Goal: Task Accomplishment & Management: Use online tool/utility

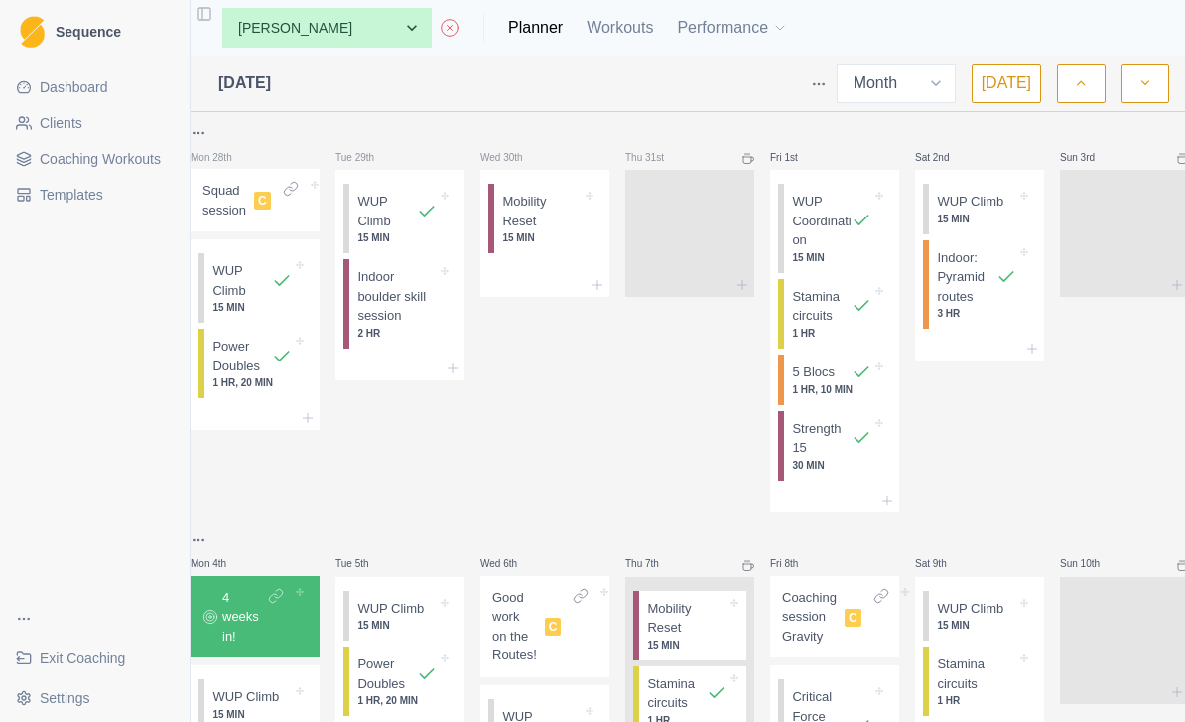
select select "month"
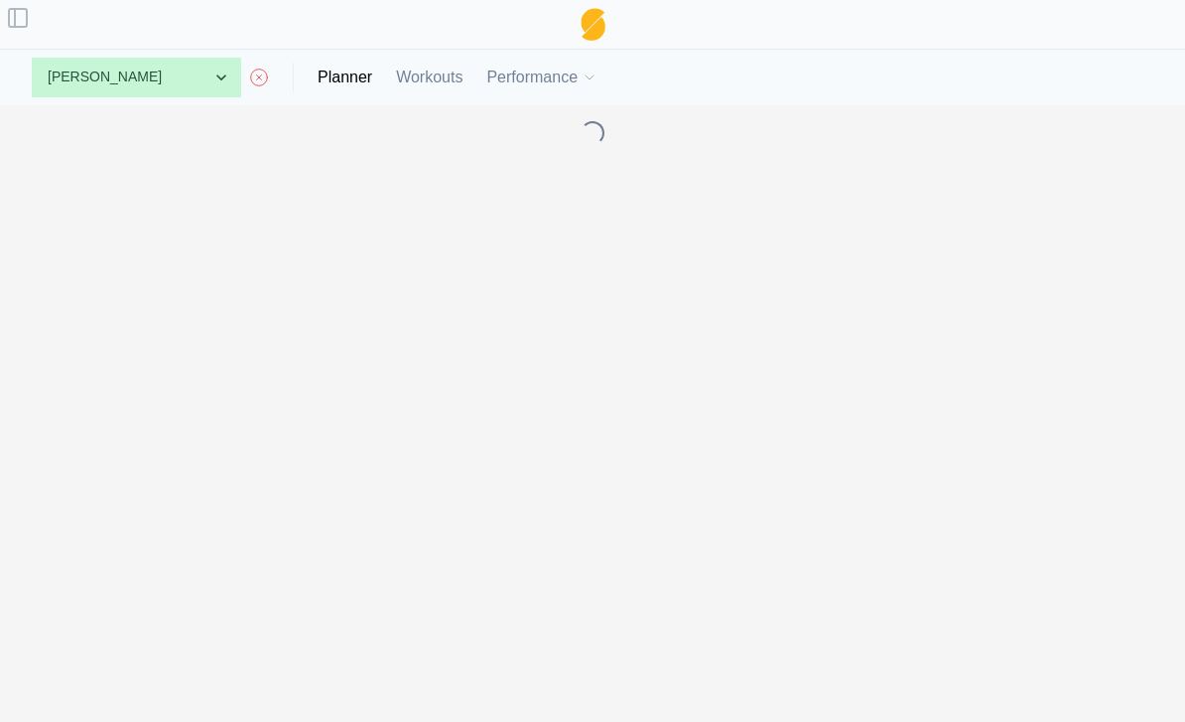
select select "month"
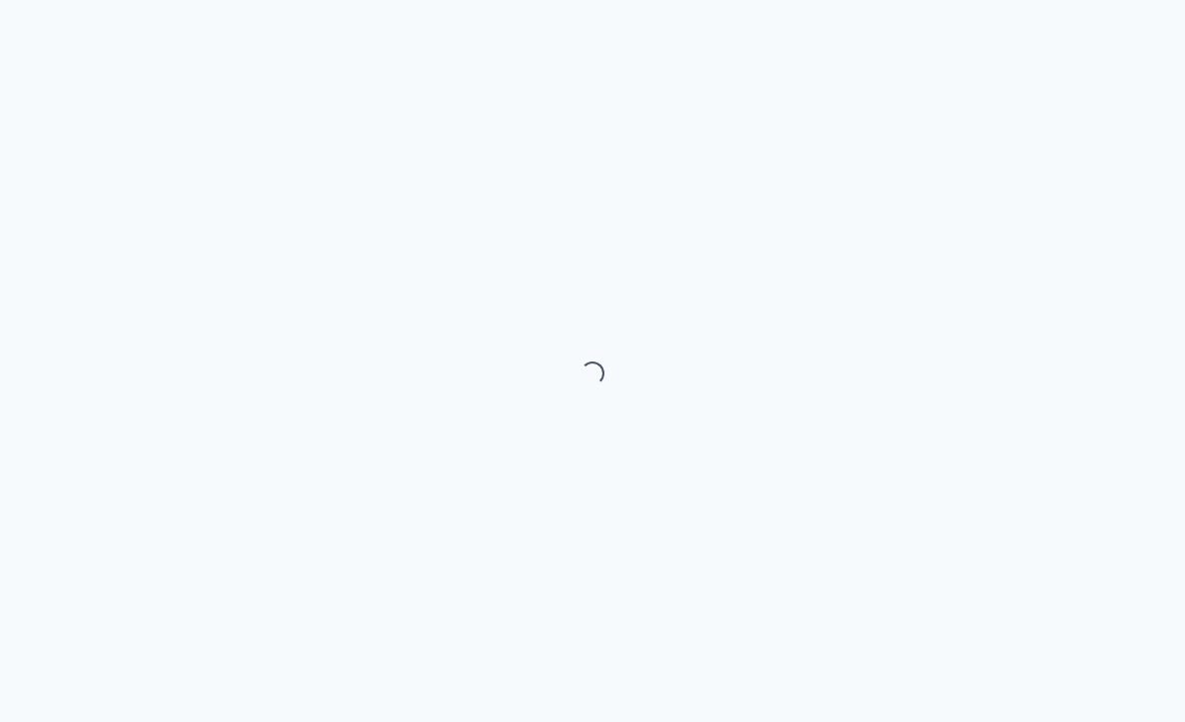
select select "month"
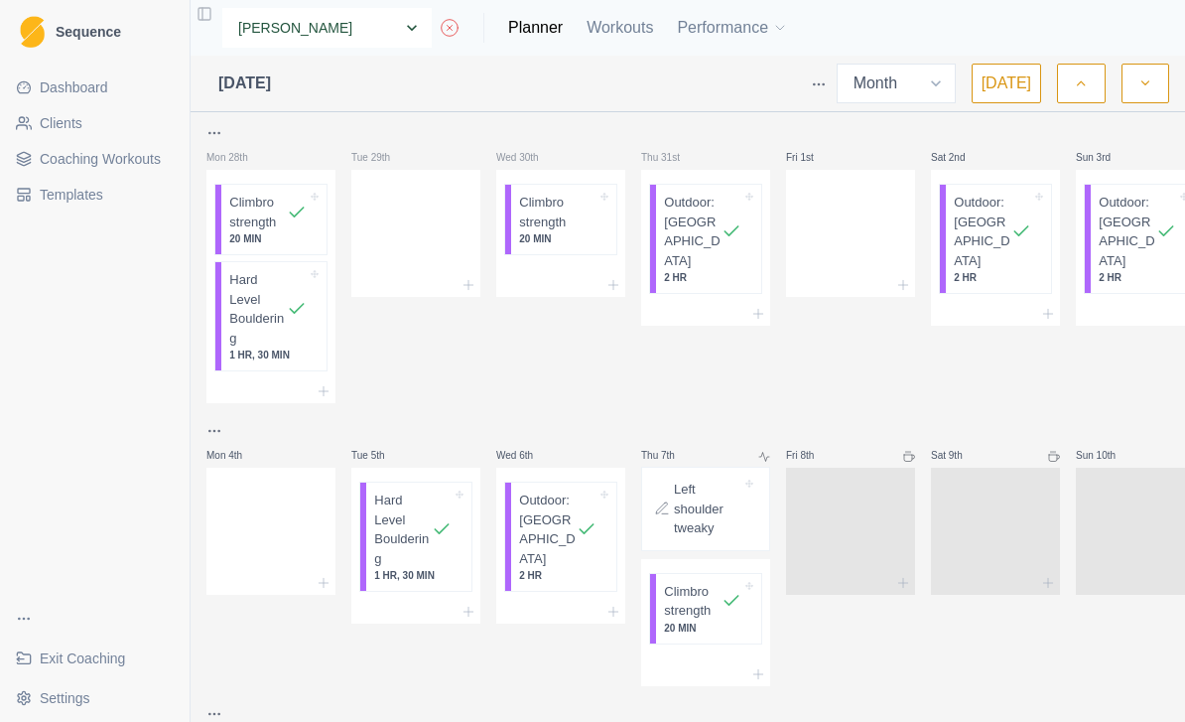
click at [323, 35] on select "None [PERSON_NAME] [PERSON_NAME] A. York [PERSON_NAME] [PERSON_NAME] I. [PERSON…" at bounding box center [326, 28] width 209 height 40
select select "b614ec50-eda1-4739-96ee-966e5d22933b"
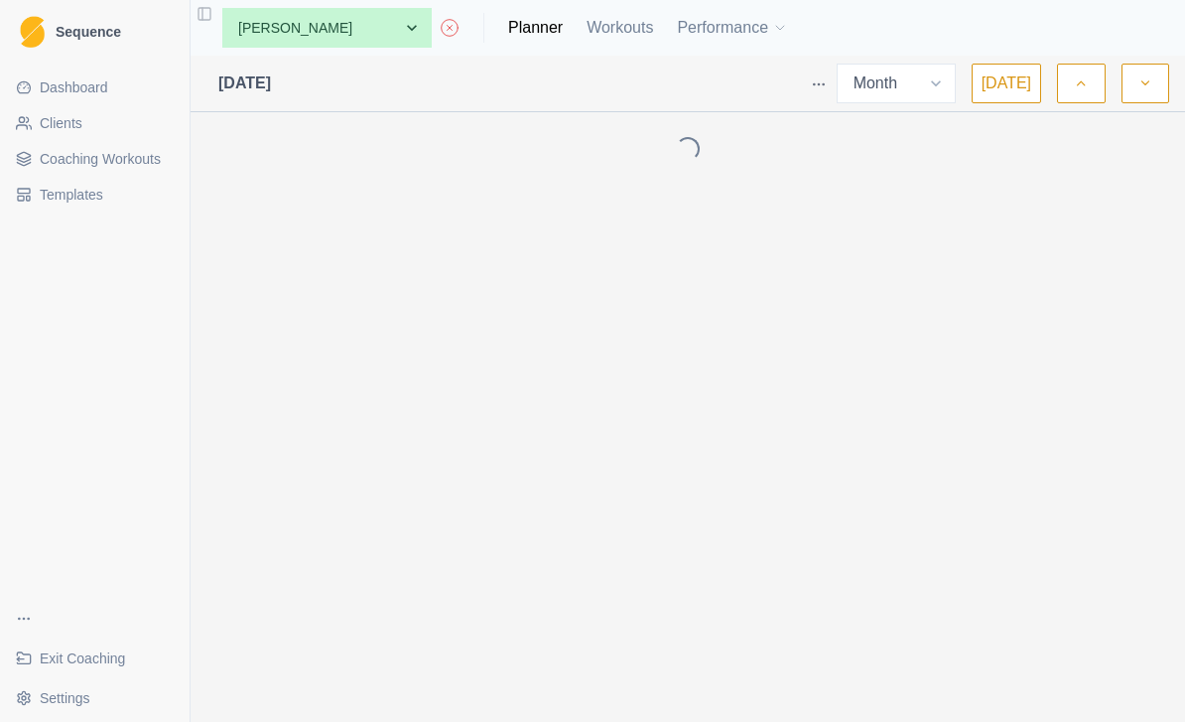
select select "month"
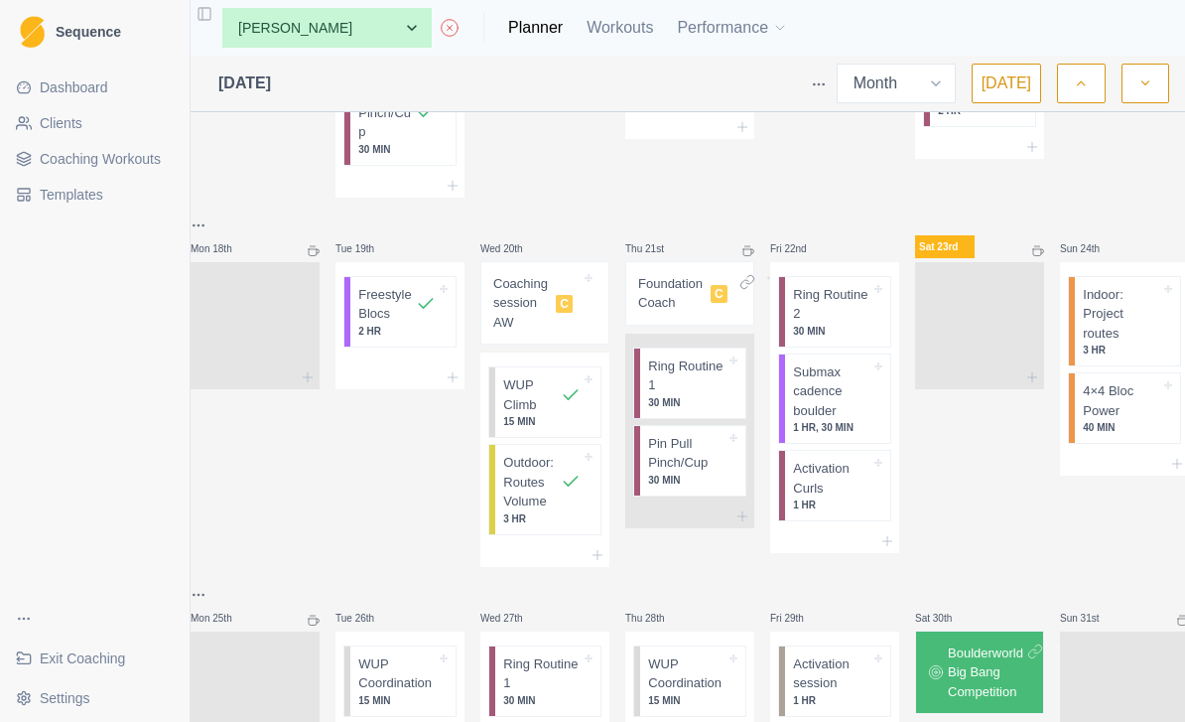
scroll to position [1231, 0]
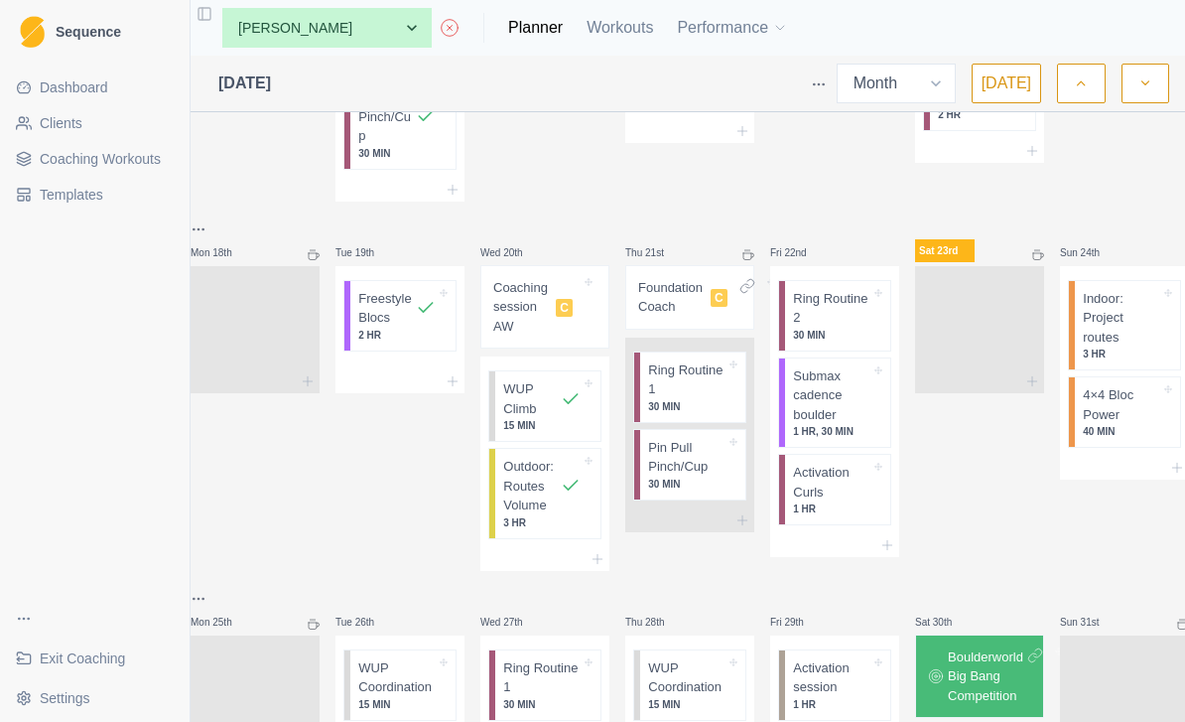
click at [548, 295] on p "Coaching session AW" at bounding box center [520, 307] width 55 height 59
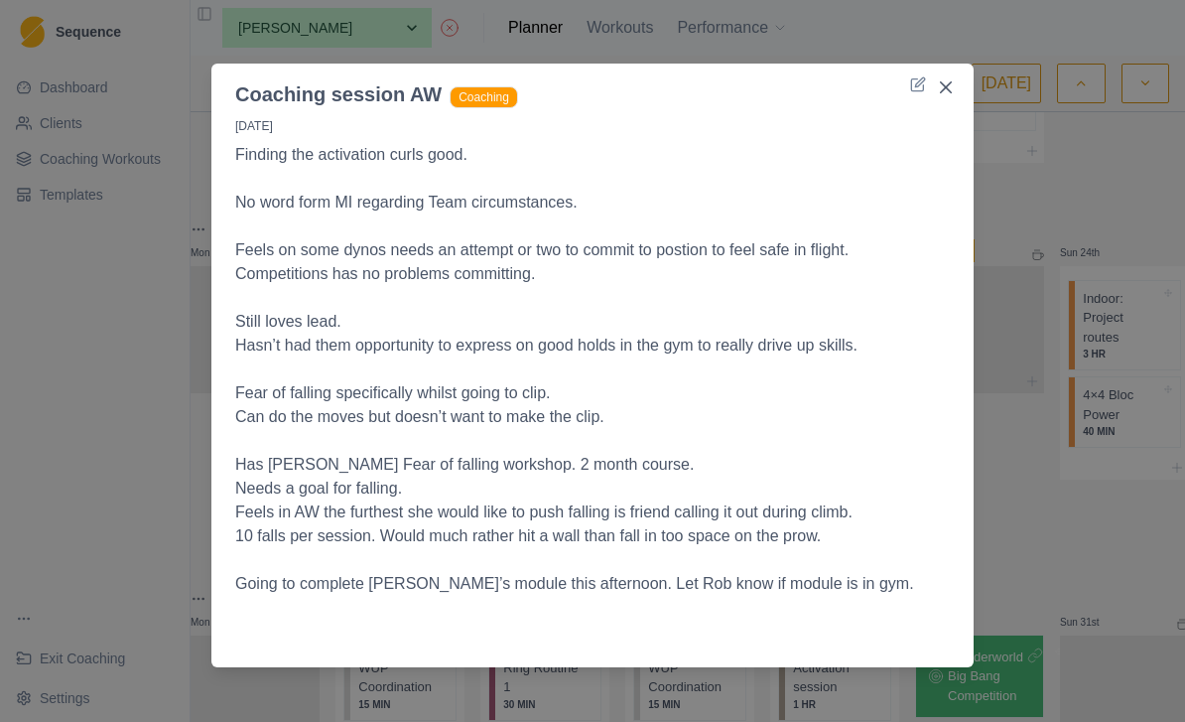
scroll to position [9, 0]
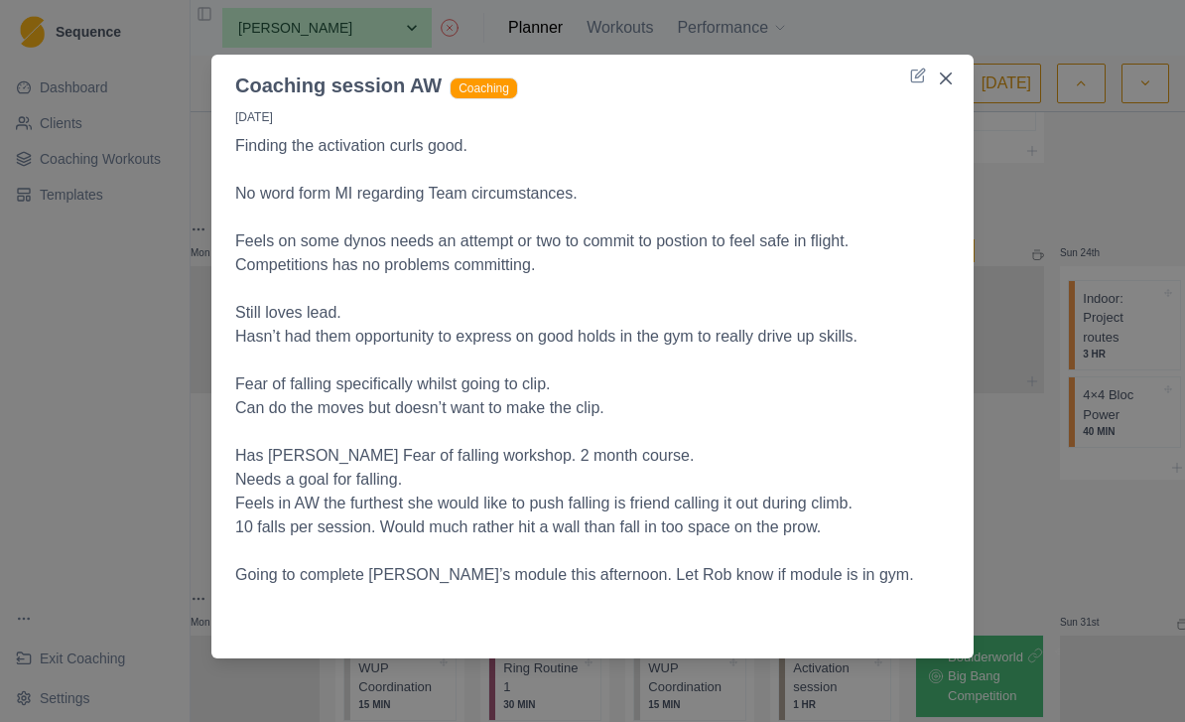
click at [1062, 152] on div "Coaching session AW Coaching 20/8/25 Finding the activation curls good. No word…" at bounding box center [592, 361] width 1185 height 722
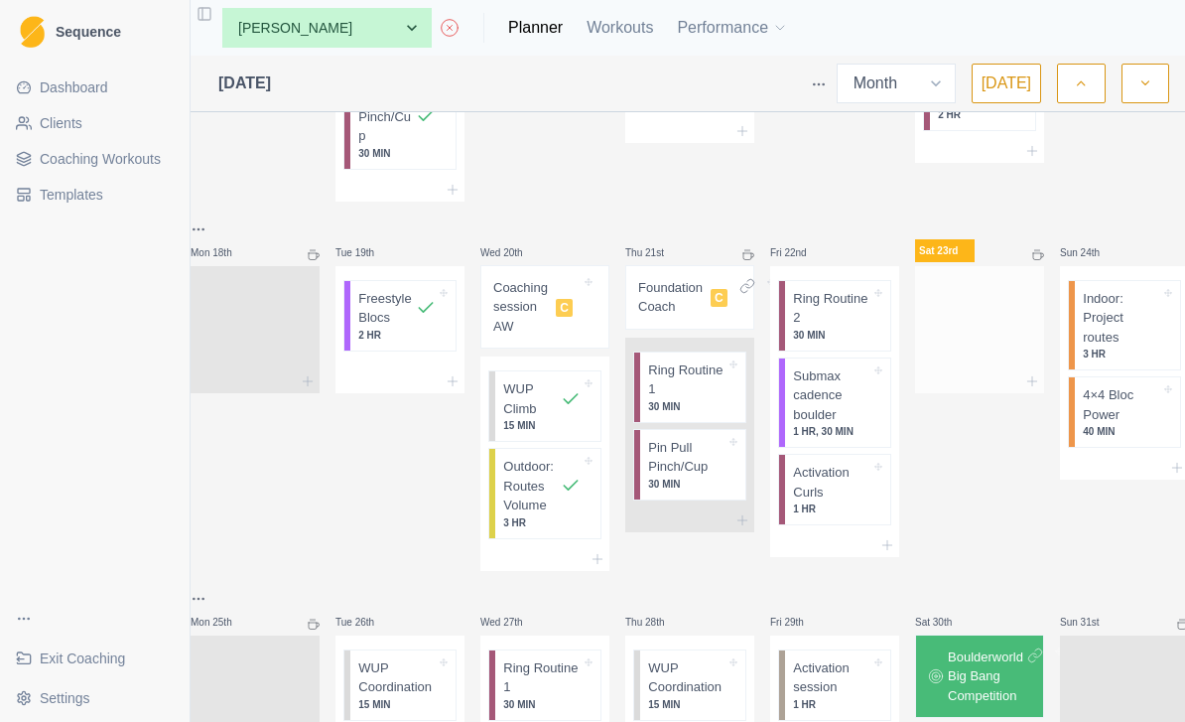
click at [1001, 322] on div at bounding box center [979, 325] width 129 height 87
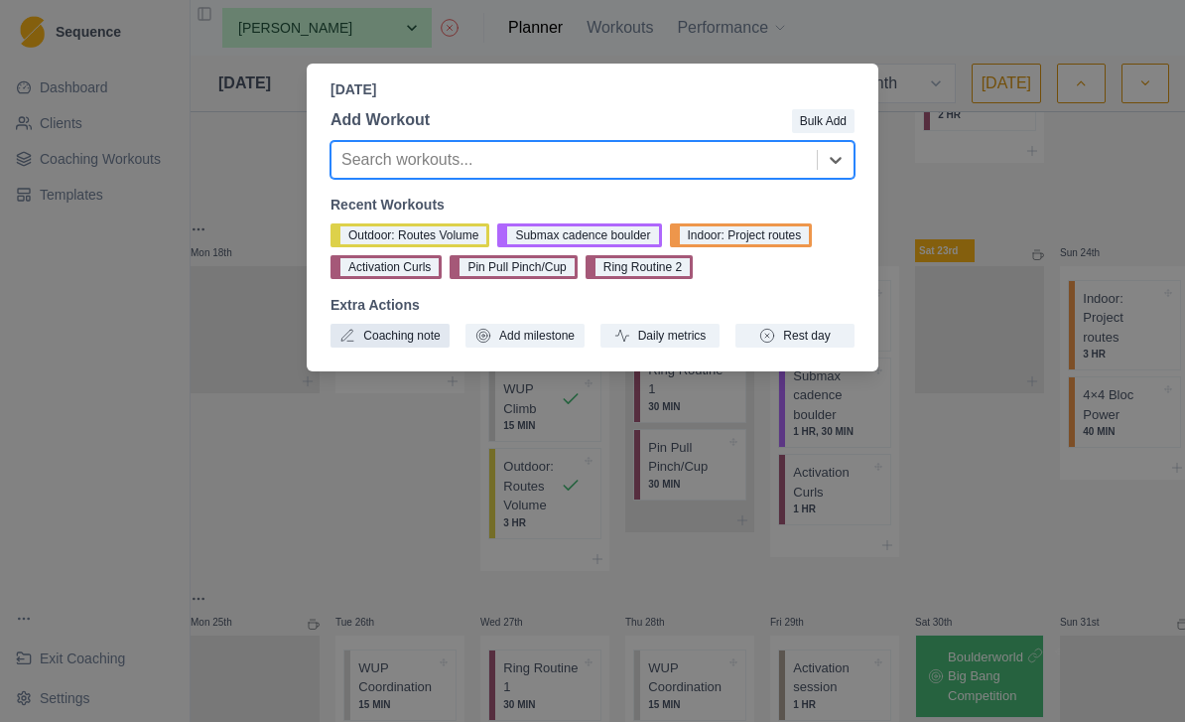
click at [418, 344] on button "Coaching note" at bounding box center [390, 336] width 119 height 24
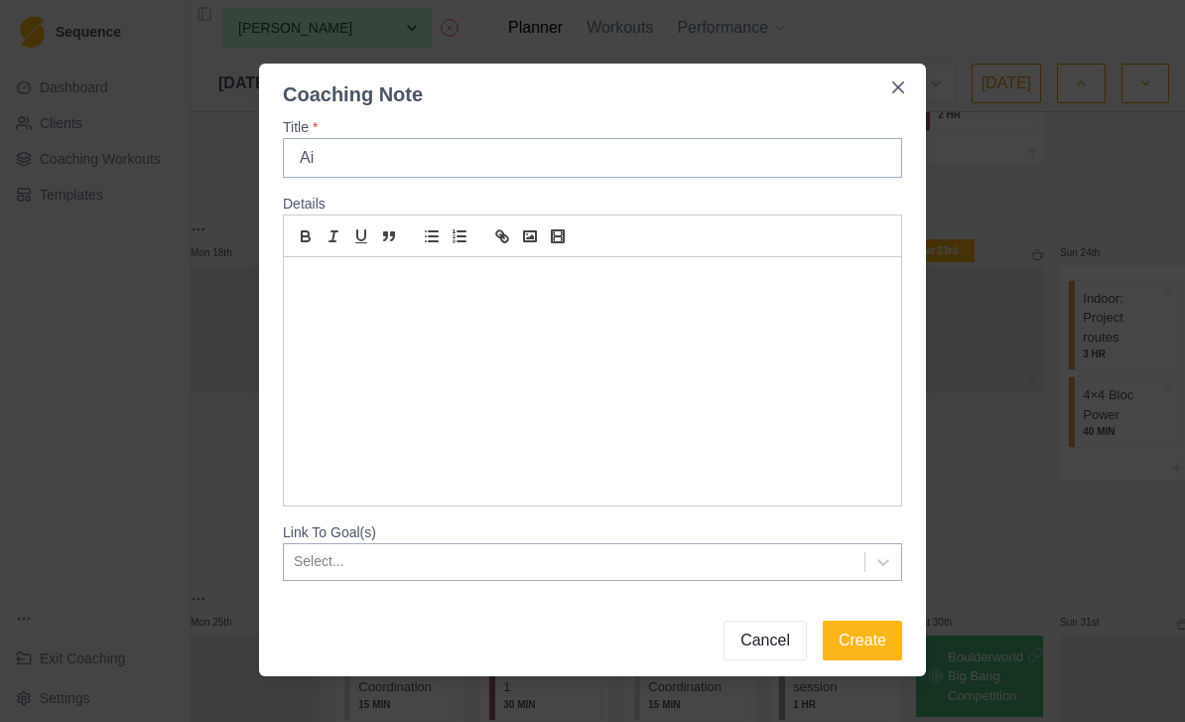
type input "A"
type input "HF Fear of Falling"
click at [456, 297] on div at bounding box center [593, 381] width 618 height 248
click at [873, 646] on button "Create" at bounding box center [862, 640] width 79 height 40
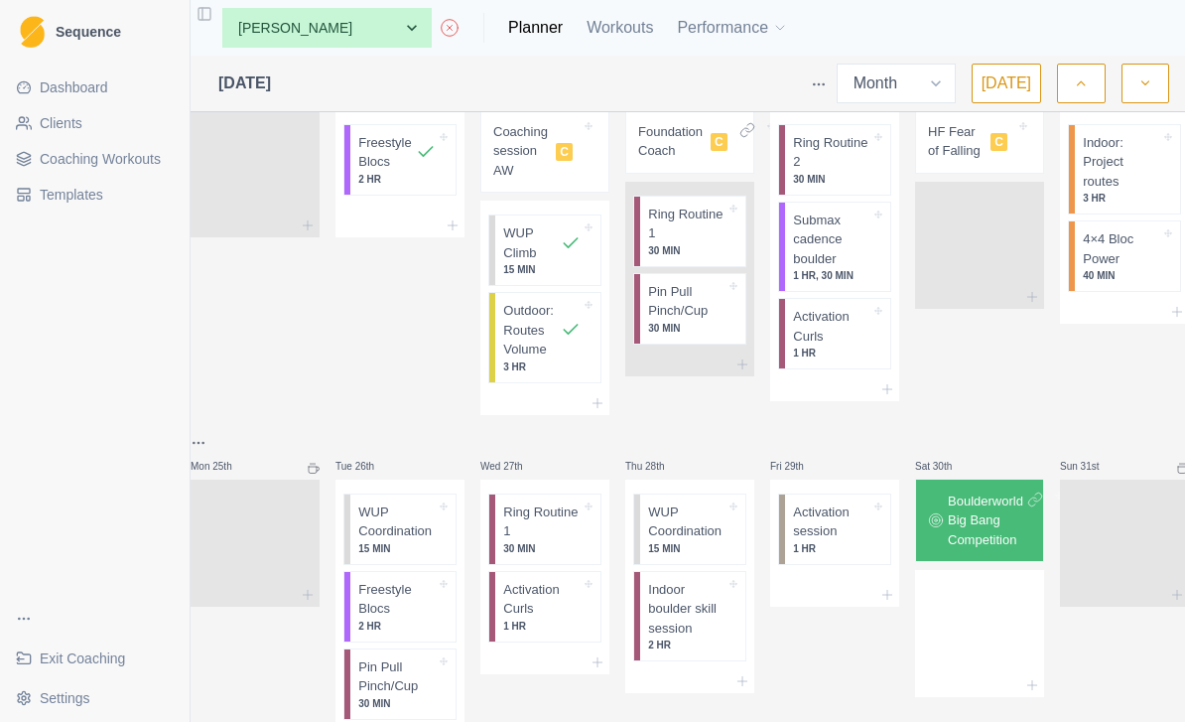
scroll to position [1386, 0]
